Goal: Task Accomplishment & Management: Use online tool/utility

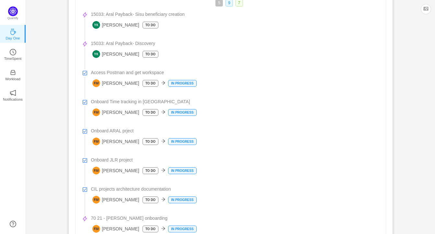
scroll to position [159, 0]
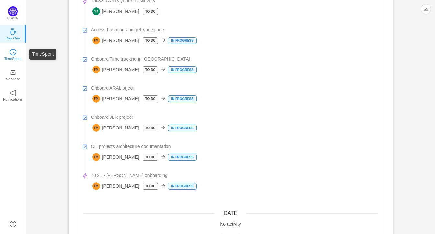
click at [15, 52] on icon "icon: clock-circle" at bounding box center [13, 52] width 6 height 6
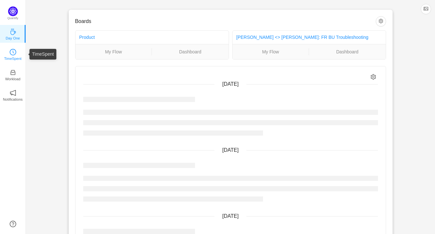
click at [12, 55] on icon "icon: clock-circle" at bounding box center [13, 52] width 6 height 6
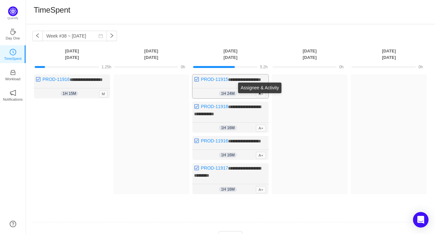
click at [262, 97] on span "A+" at bounding box center [261, 93] width 10 height 7
click at [243, 207] on div "Log Time" at bounding box center [230, 203] width 76 height 10
click at [148, 85] on button "Log Time" at bounding box center [146, 84] width 36 height 10
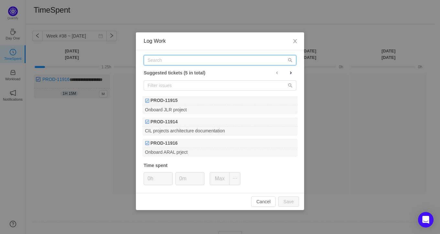
click at [176, 59] on input "text" at bounding box center [220, 60] width 153 height 10
paste input "PROD-11889"
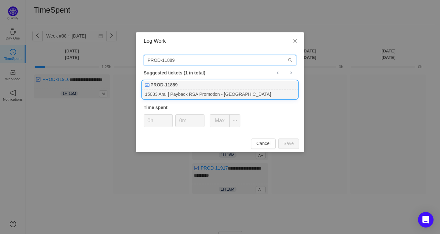
type input "PROD-11889"
click at [197, 86] on div "PROD-11889" at bounding box center [220, 85] width 155 height 9
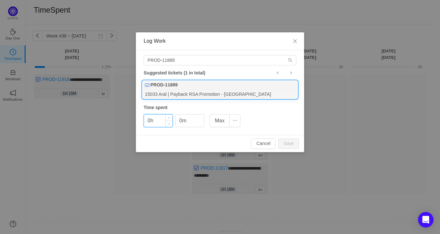
click at [150, 120] on input "0h" at bounding box center [158, 121] width 29 height 12
click at [291, 146] on button "Save" at bounding box center [289, 144] width 21 height 10
type input "0h"
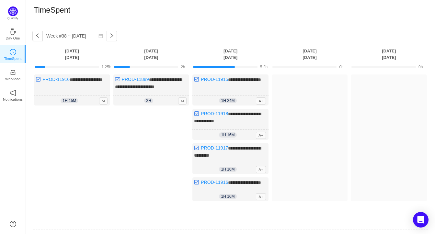
click at [144, 146] on div "Log Time" at bounding box center [151, 157] width 76 height 96
click at [151, 120] on div "Log Time" at bounding box center [151, 157] width 76 height 96
click at [154, 70] on td "2h" at bounding box center [151, 66] width 79 height 11
click at [154, 63] on td "2h" at bounding box center [151, 66] width 79 height 11
click at [150, 135] on div "Log Time" at bounding box center [151, 157] width 76 height 96
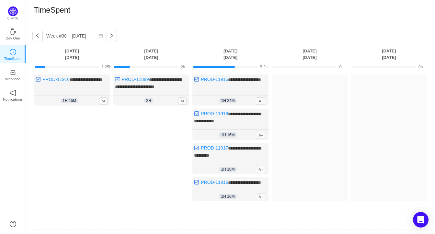
click at [139, 121] on div "Log Time" at bounding box center [151, 157] width 76 height 96
click at [154, 118] on div "Log Time" at bounding box center [151, 157] width 76 height 96
click at [135, 122] on div "Log Time" at bounding box center [151, 157] width 76 height 96
click at [144, 84] on span "**********" at bounding box center [148, 83] width 67 height 12
click at [148, 61] on td "2h" at bounding box center [151, 66] width 79 height 11
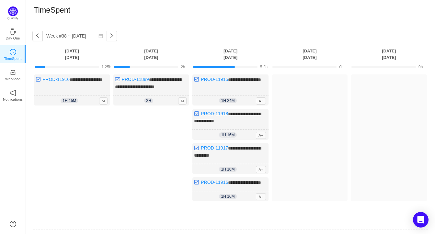
click at [149, 64] on div at bounding box center [151, 67] width 75 height 6
drag, startPoint x: 149, startPoint y: 55, endPoint x: 182, endPoint y: 79, distance: 40.4
click at [149, 55] on th "[DATE]" at bounding box center [151, 54] width 79 height 13
click at [140, 135] on div "Log Time" at bounding box center [151, 157] width 76 height 96
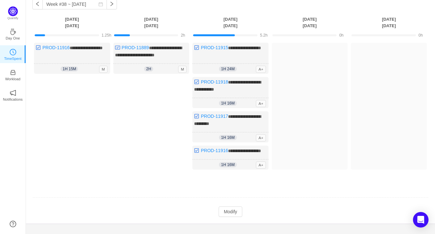
scroll to position [52, 0]
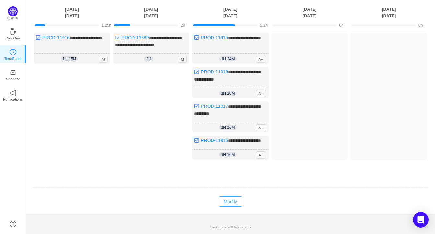
click at [232, 203] on button "Modify" at bounding box center [231, 202] width 24 height 10
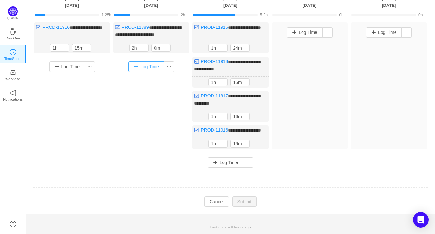
click at [142, 72] on button "Log Time" at bounding box center [146, 67] width 36 height 10
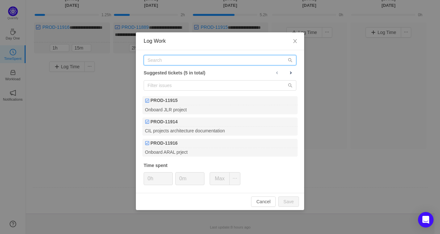
click at [184, 62] on input "text" at bounding box center [220, 60] width 153 height 10
paste input "PROD-11920"
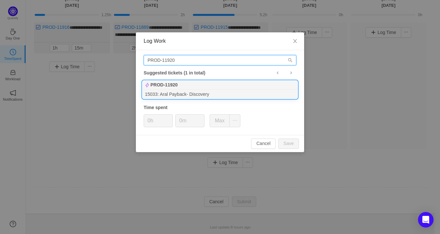
type input "PROD-11920"
click at [193, 91] on div "15033: Aral Payback- Discovery" at bounding box center [220, 94] width 155 height 9
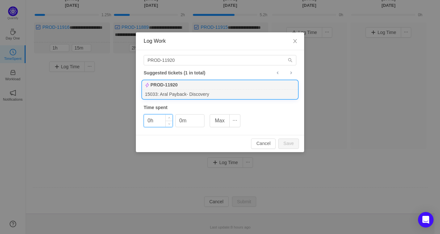
click at [150, 121] on input "0h" at bounding box center [158, 121] width 29 height 12
click at [287, 142] on button "Save" at bounding box center [289, 144] width 21 height 10
type input "0h"
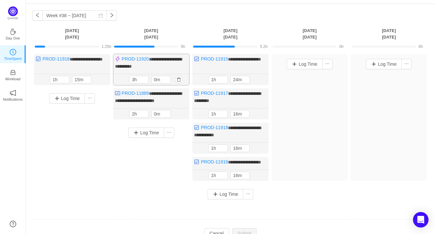
scroll to position [0, 0]
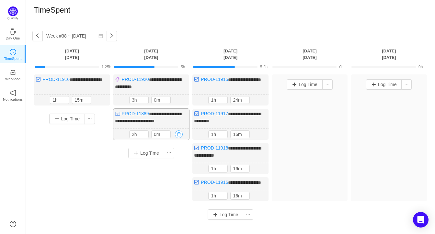
click at [180, 138] on button "button" at bounding box center [179, 135] width 8 height 8
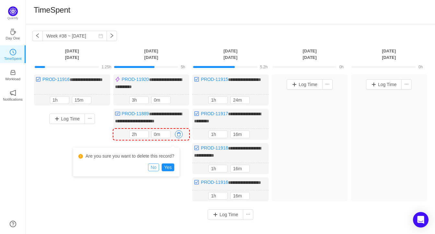
click at [158, 168] on button "No" at bounding box center [153, 168] width 11 height 8
